Goal: Task Accomplishment & Management: Use online tool/utility

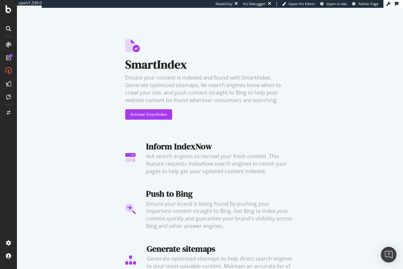
scroll to position [16, 0]
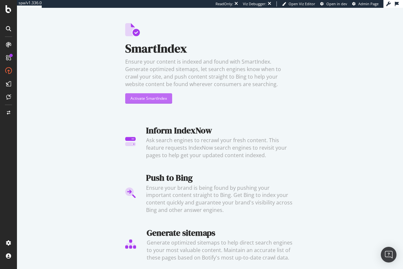
click at [159, 99] on div "Activate SmartIndex" at bounding box center [148, 99] width 37 height 6
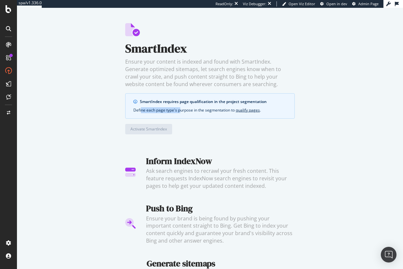
drag, startPoint x: 147, startPoint y: 111, endPoint x: 183, endPoint y: 110, distance: 35.5
click at [179, 111] on div "Define each page type's purpose in the segmentation to qualify pages ." at bounding box center [209, 110] width 153 height 6
click at [200, 107] on div "Define each page type's purpose in the segmentation to qualify pages ." at bounding box center [209, 110] width 153 height 6
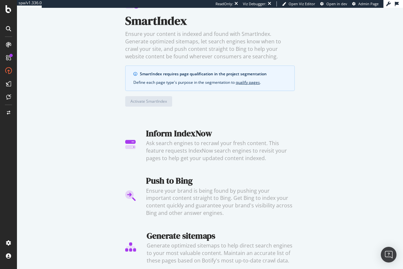
scroll to position [46, 0]
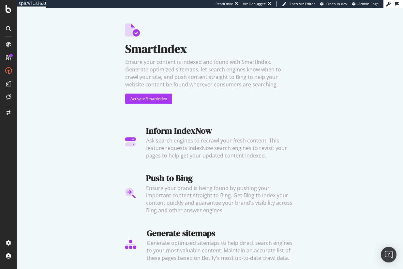
scroll to position [16, 0]
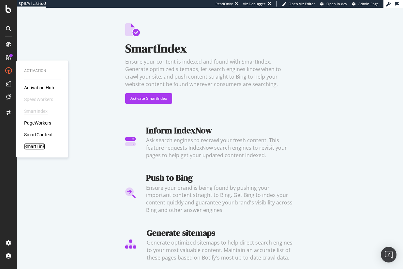
click at [32, 146] on div "SmartLink" at bounding box center [34, 146] width 21 height 7
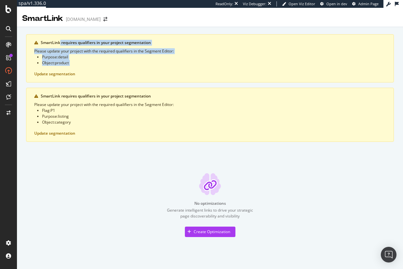
drag, startPoint x: 67, startPoint y: 44, endPoint x: 142, endPoint y: 68, distance: 79.1
click at [142, 68] on div "SmartLink requires qualifiers in your project segmentation Please update your p…" at bounding box center [210, 58] width 368 height 48
click at [149, 68] on div "SmartLink requires qualifiers in your project segmentation Please update your p…" at bounding box center [210, 58] width 368 height 48
